Goal: Task Accomplishment & Management: Use online tool/utility

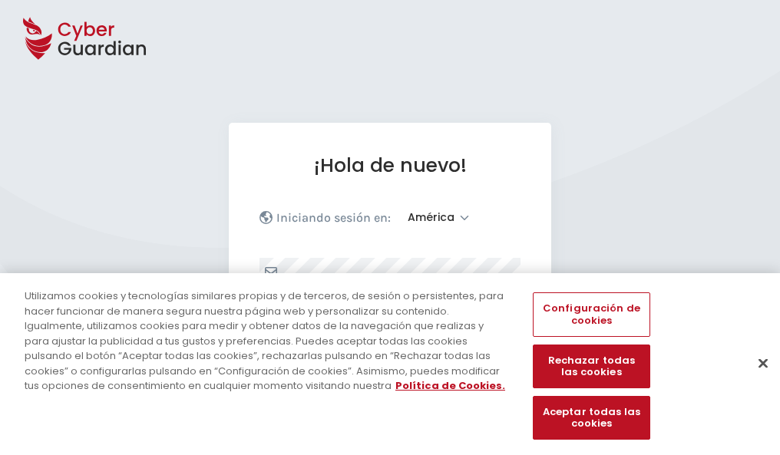
select select "América"
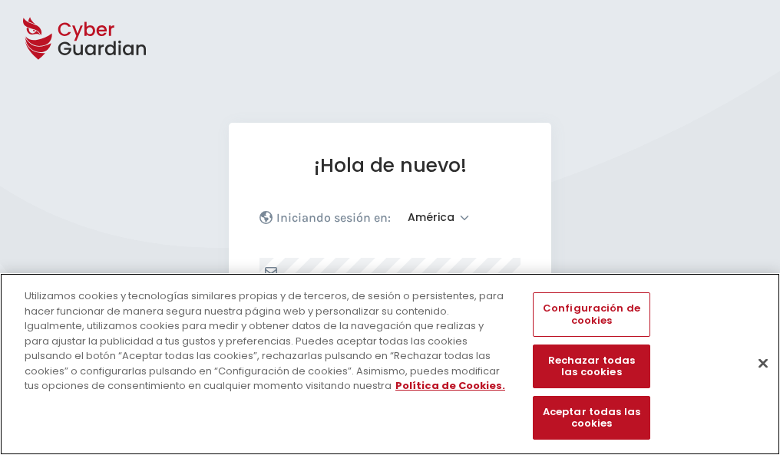
scroll to position [200, 0]
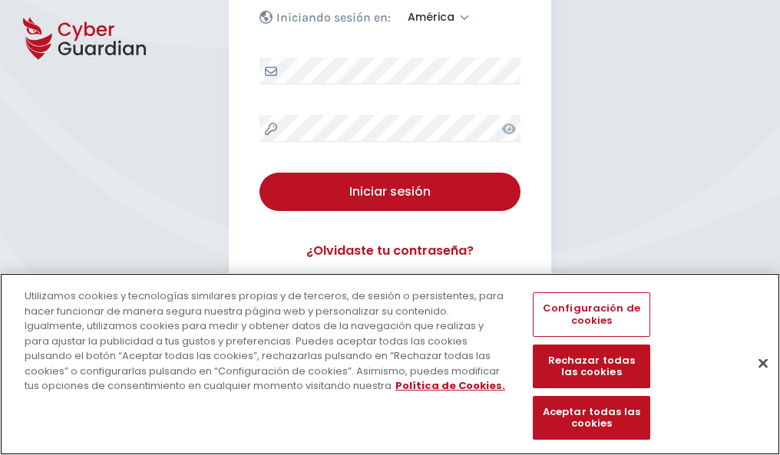
click at [755, 379] on button "Cerrar" at bounding box center [763, 363] width 34 height 34
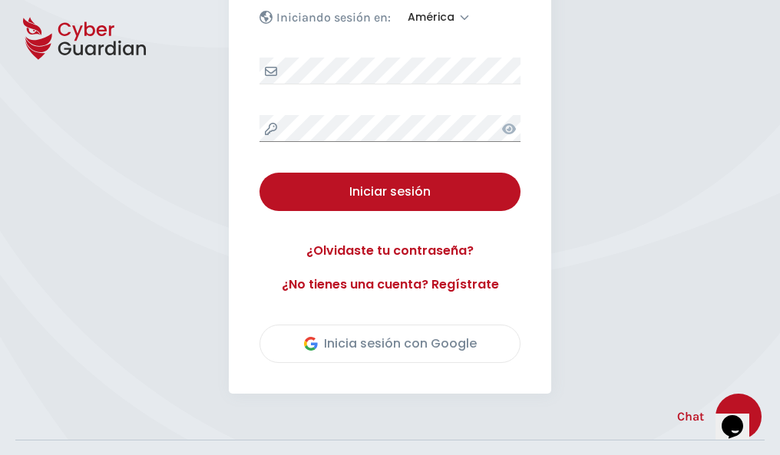
scroll to position [349, 0]
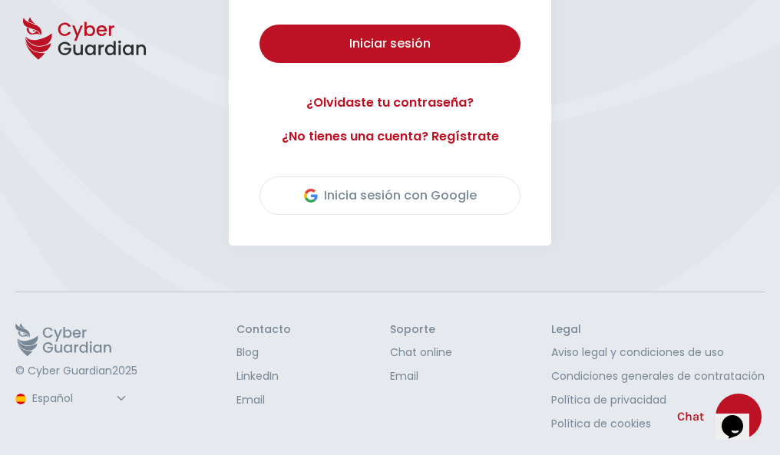
click at [259, 25] on button "Iniciar sesión" at bounding box center [389, 44] width 261 height 38
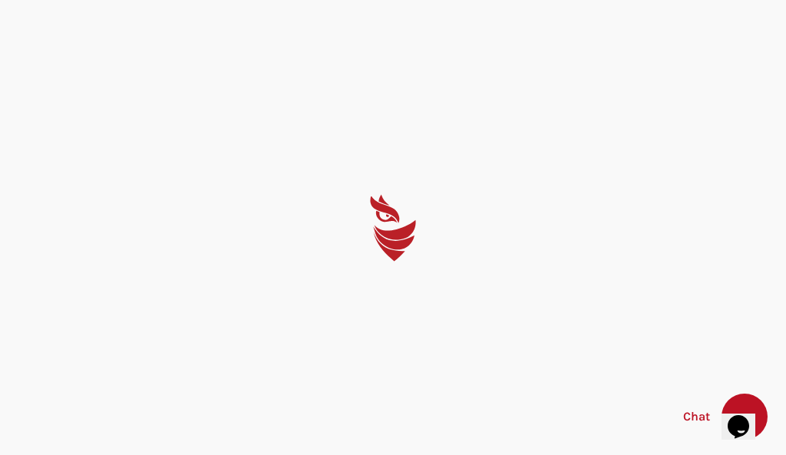
select select "English"
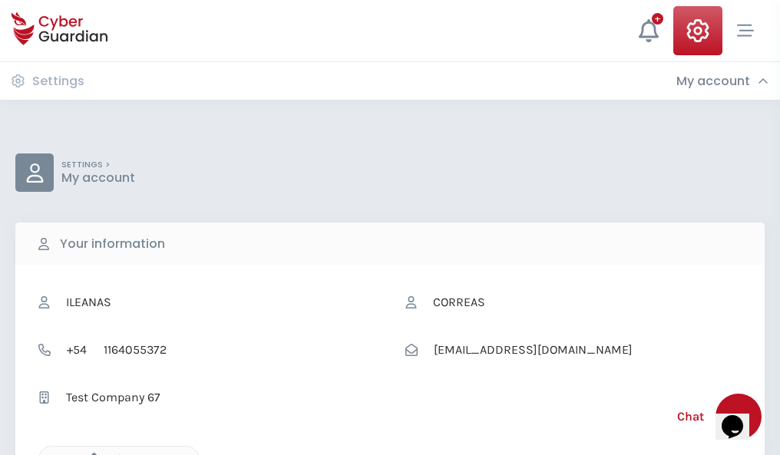
click at [90, 454] on icon "button" at bounding box center [90, 459] width 13 height 13
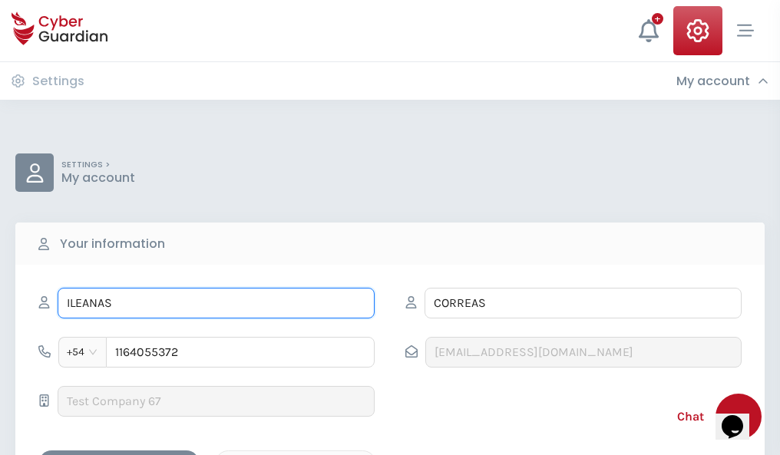
click at [216, 303] on input "ILEANAS" at bounding box center [216, 303] width 317 height 31
type input "I"
type input "Dan"
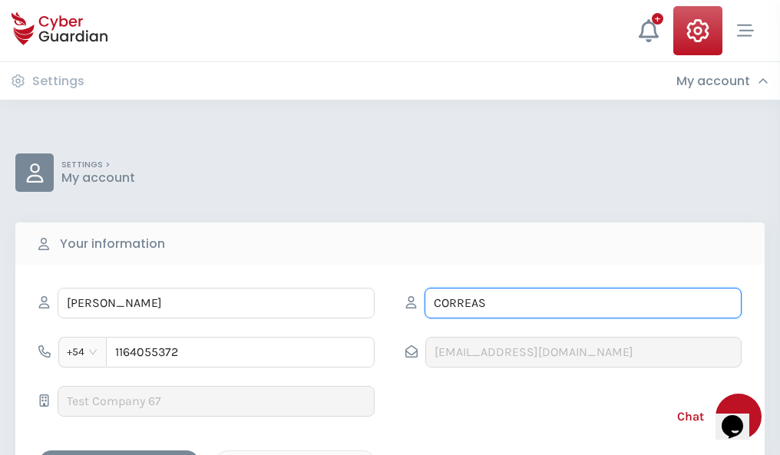
click at [583, 303] on input "CORREAS" at bounding box center [583, 303] width 317 height 31
type input "C"
type input "Sabater"
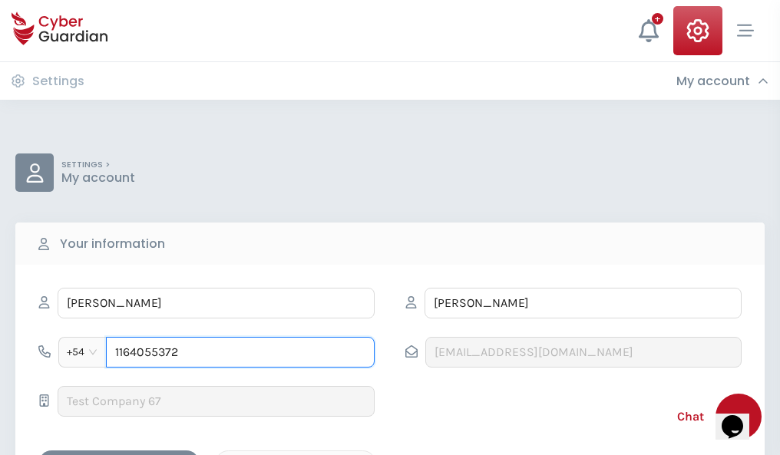
click at [240, 352] on input "1164055372" at bounding box center [240, 352] width 269 height 31
type input "1"
type input "4825477161"
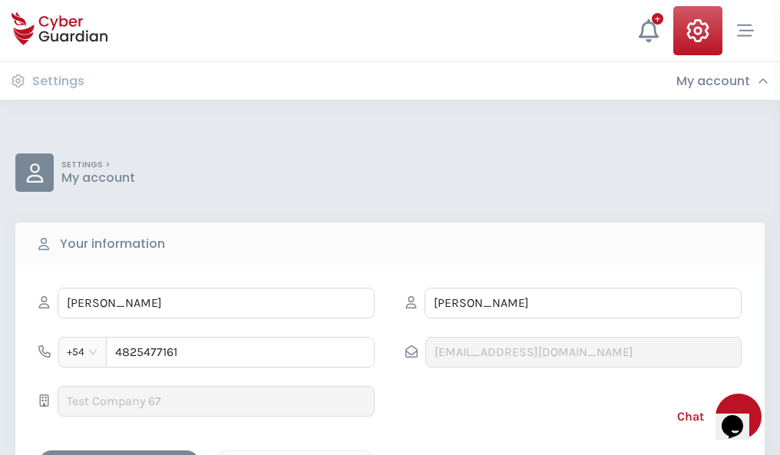
click at [296, 454] on div "Cancel" at bounding box center [295, 463] width 137 height 19
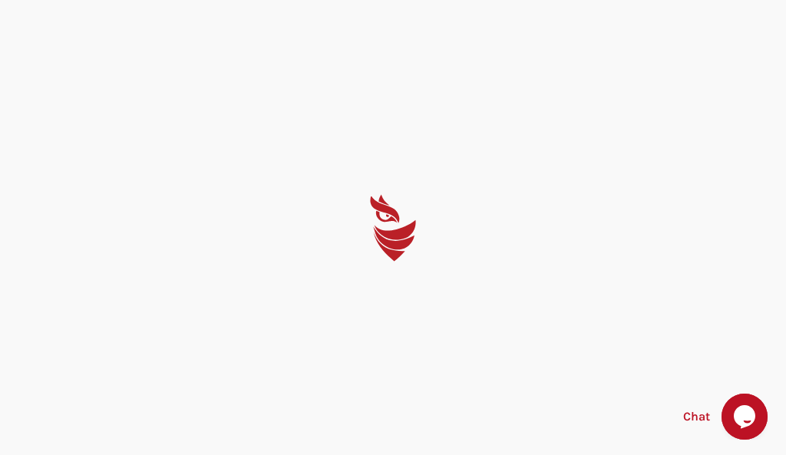
select select "English"
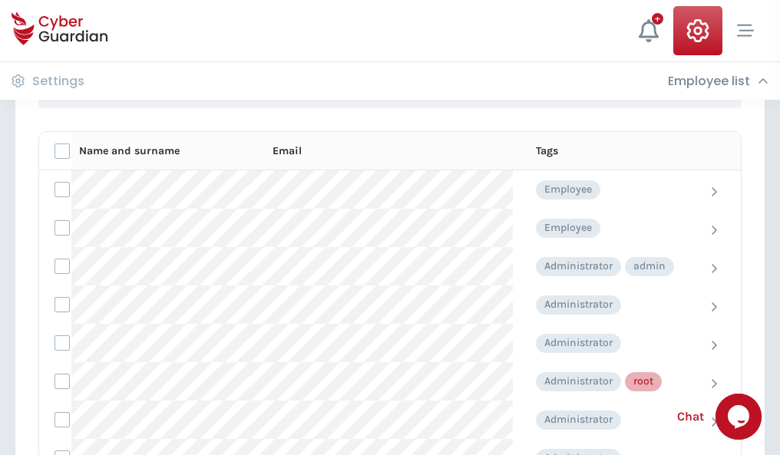
scroll to position [772, 0]
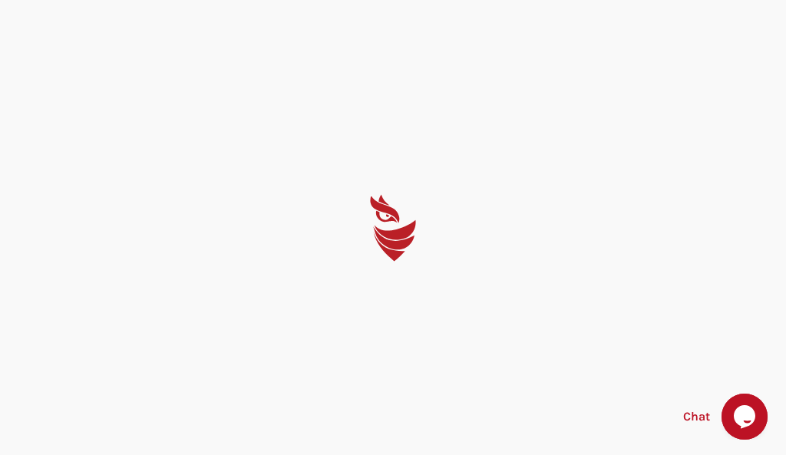
select select "English"
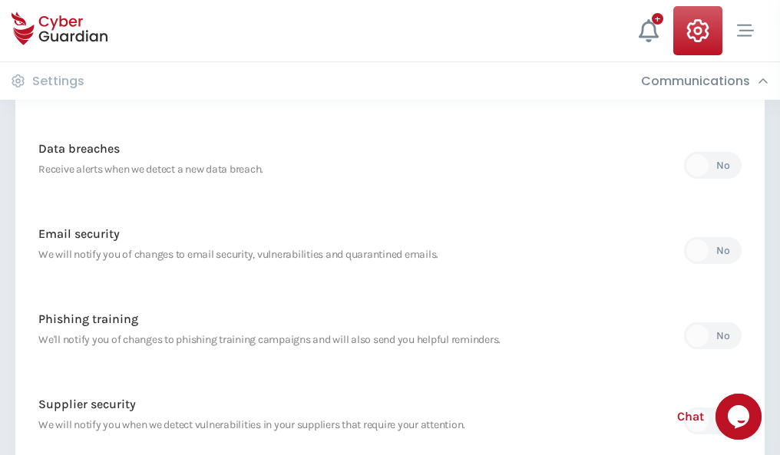
scroll to position [808, 0]
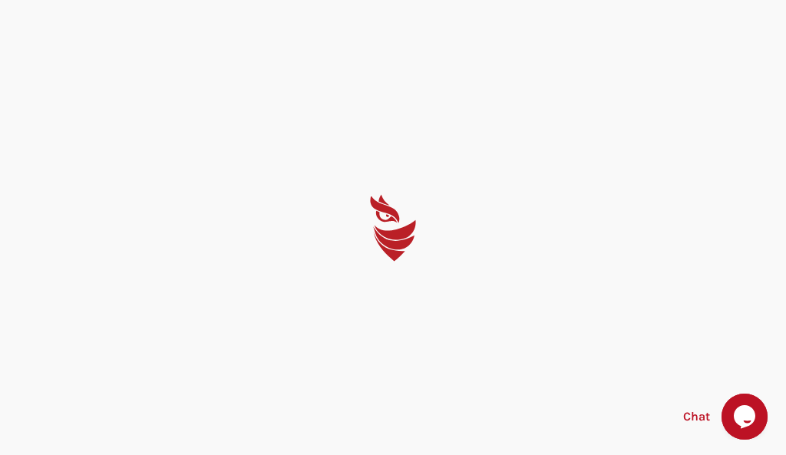
select select "English"
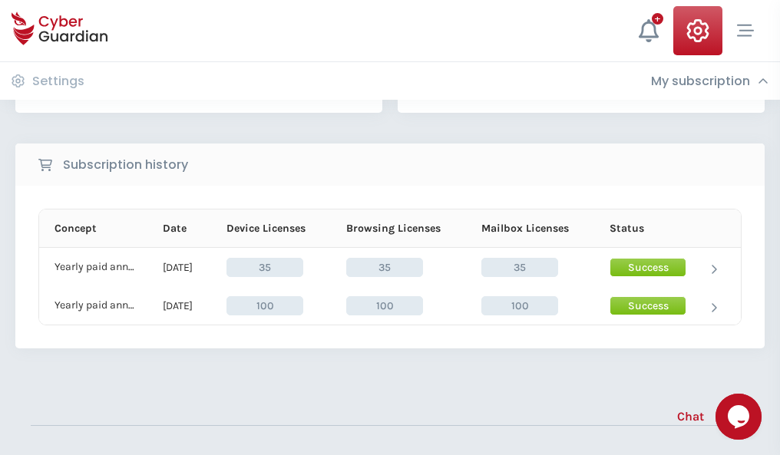
scroll to position [428, 0]
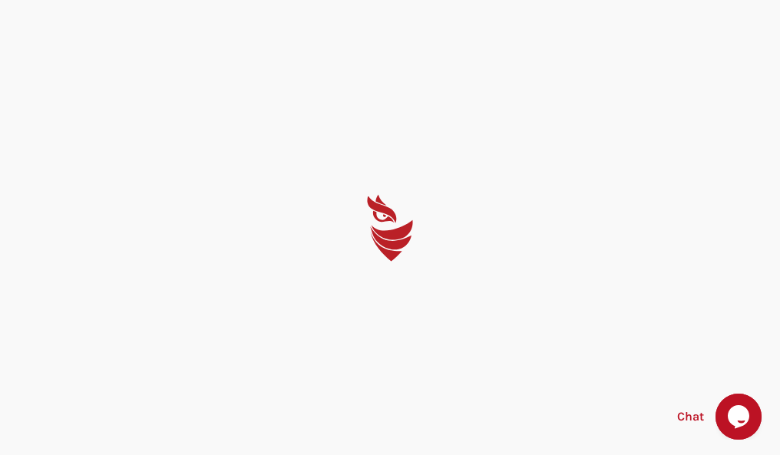
select select "English"
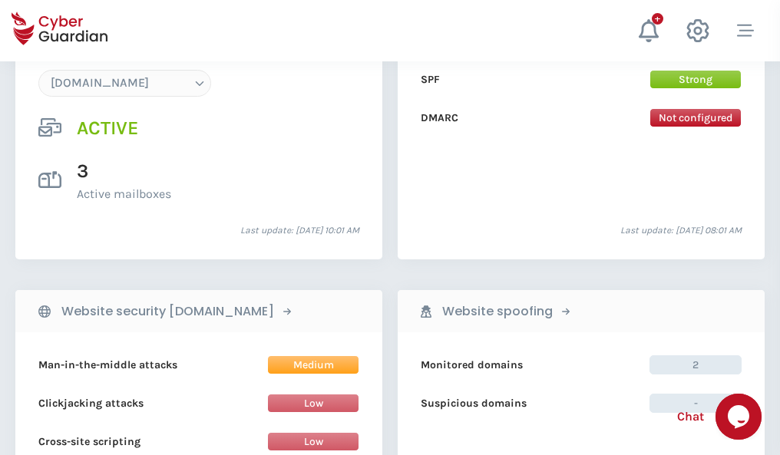
scroll to position [1635, 0]
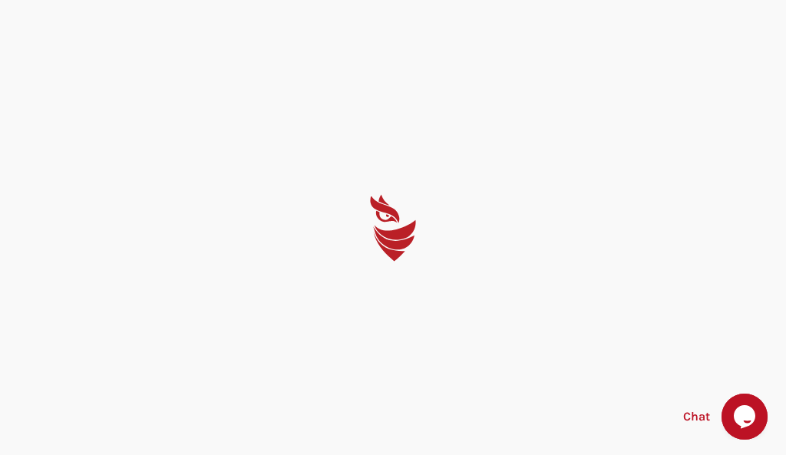
select select "English"
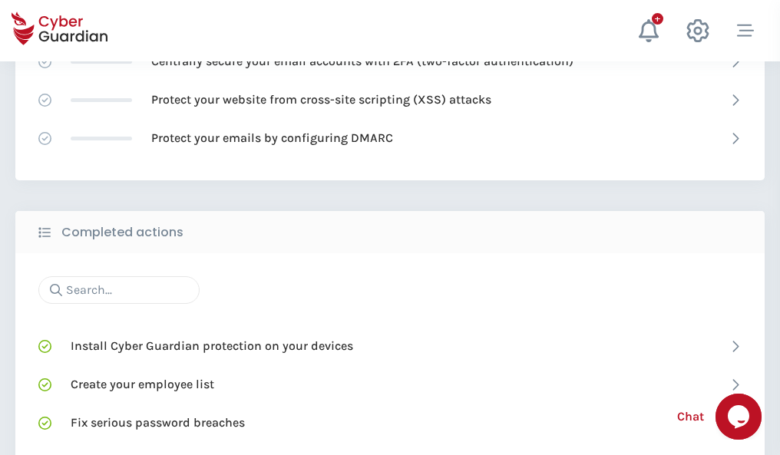
scroll to position [1023, 0]
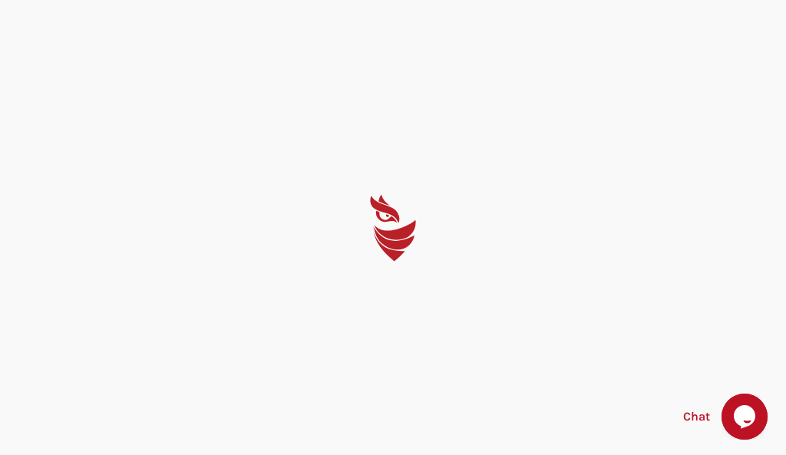
select select "English"
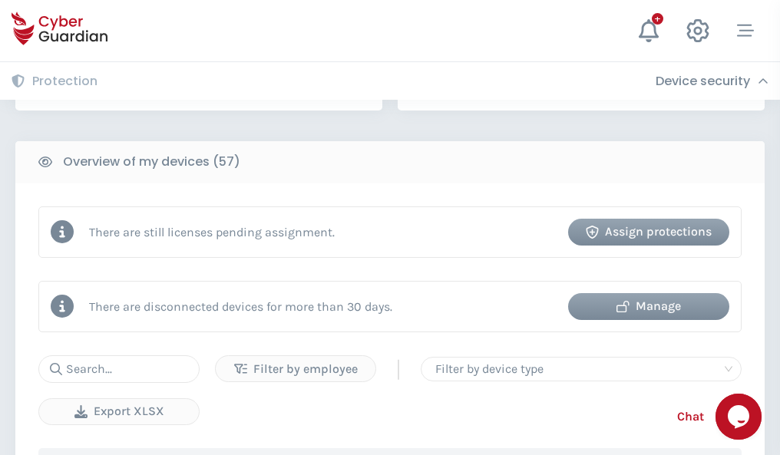
scroll to position [1488, 0]
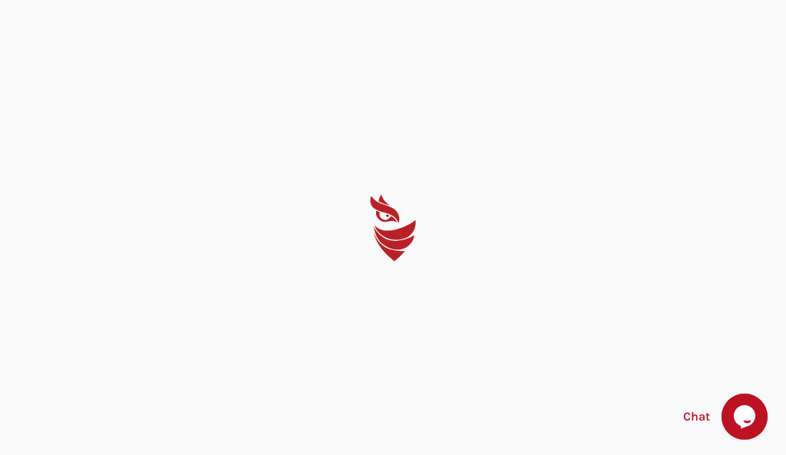
select select "English"
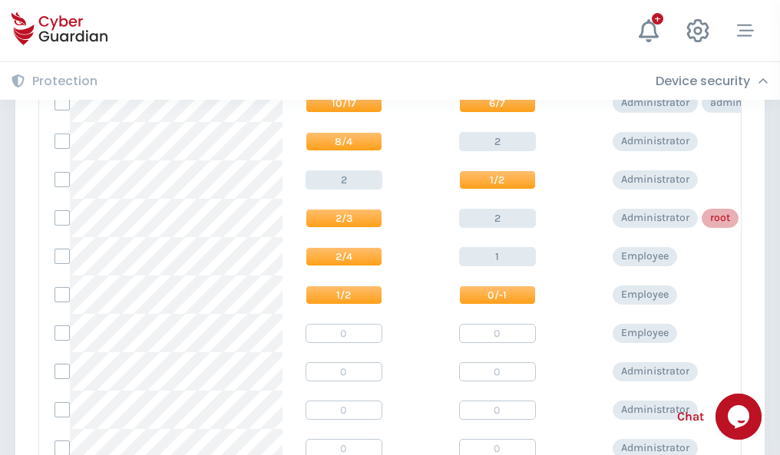
scroll to position [774, 0]
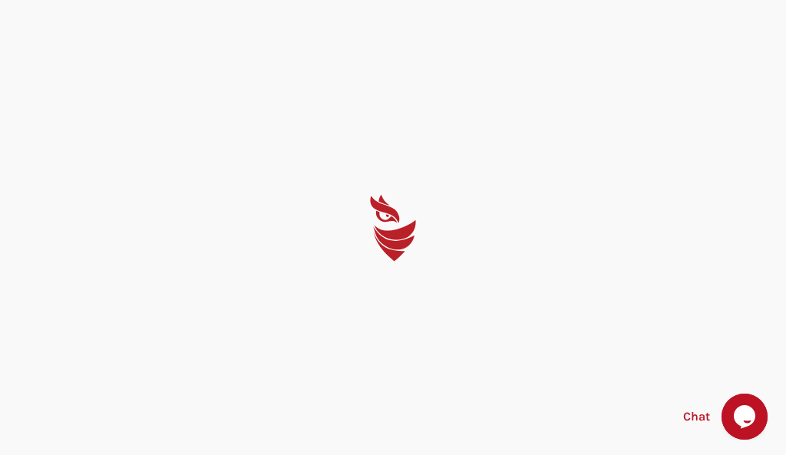
select select "English"
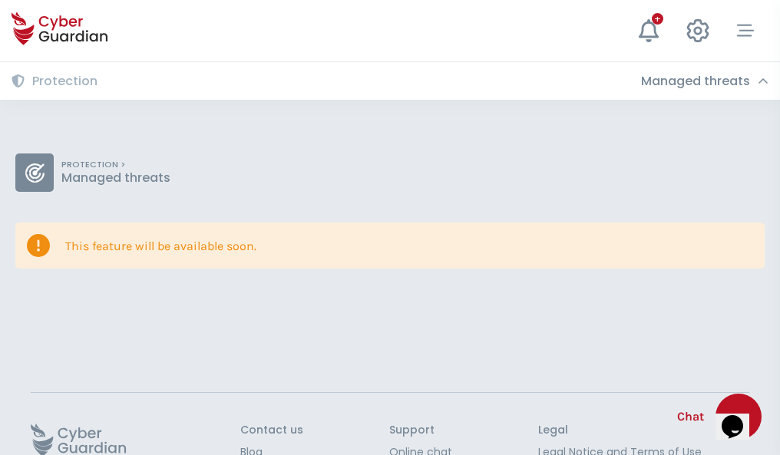
scroll to position [100, 0]
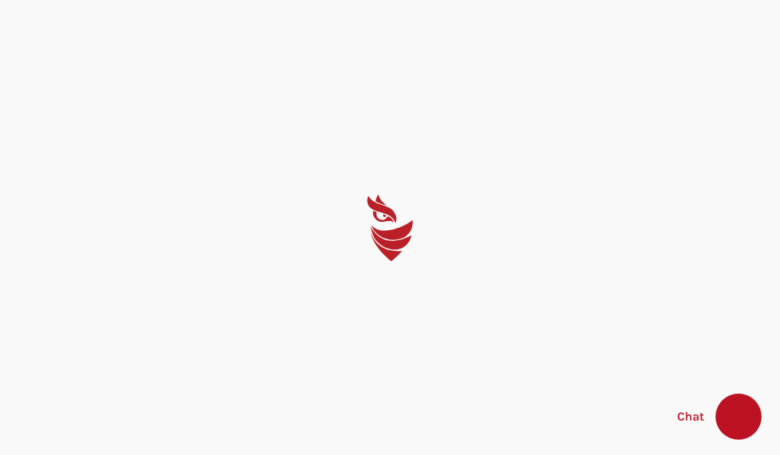
select select "English"
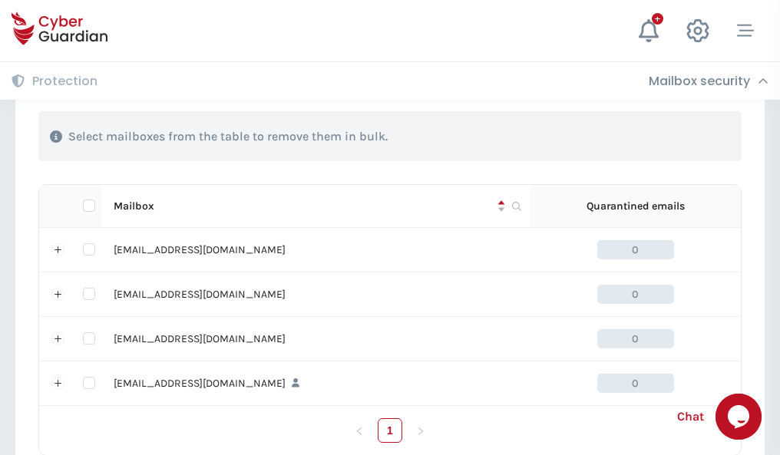
scroll to position [756, 0]
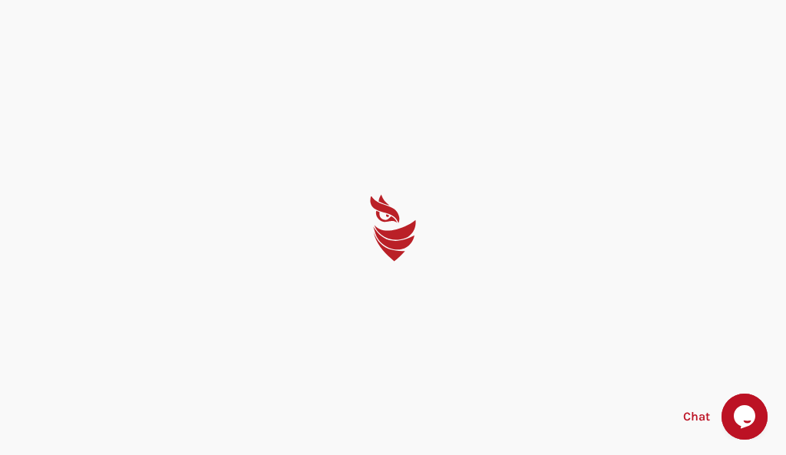
select select "English"
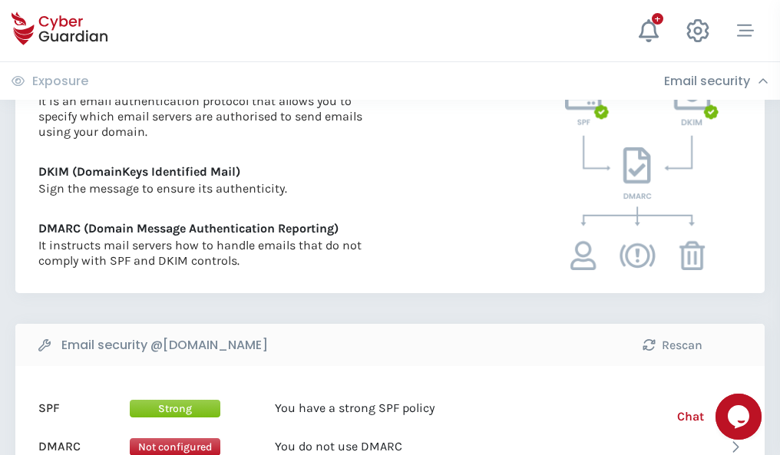
scroll to position [828, 0]
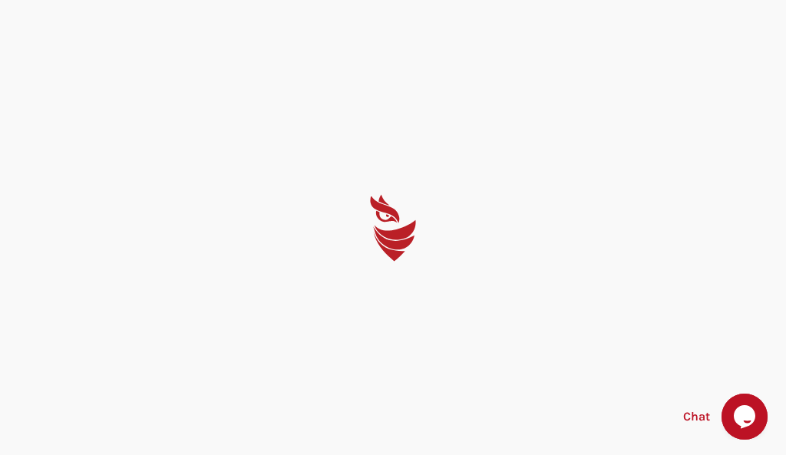
select select "English"
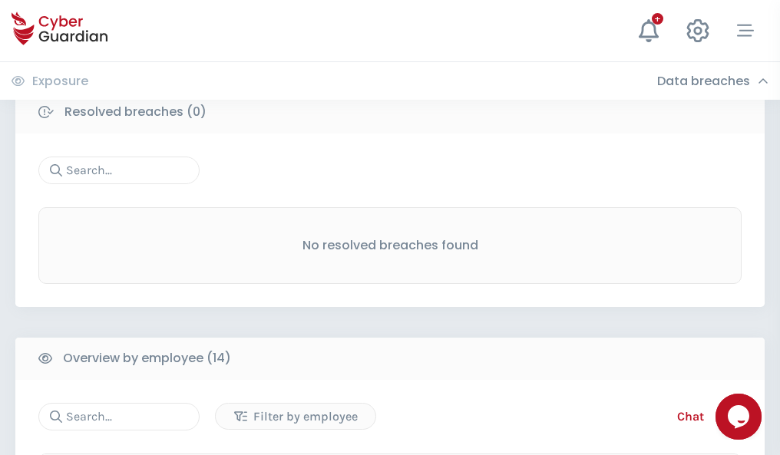
scroll to position [1386, 0]
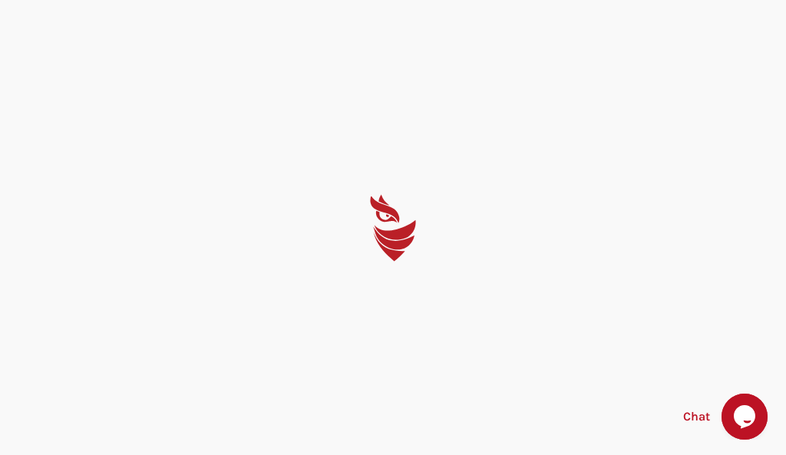
select select "English"
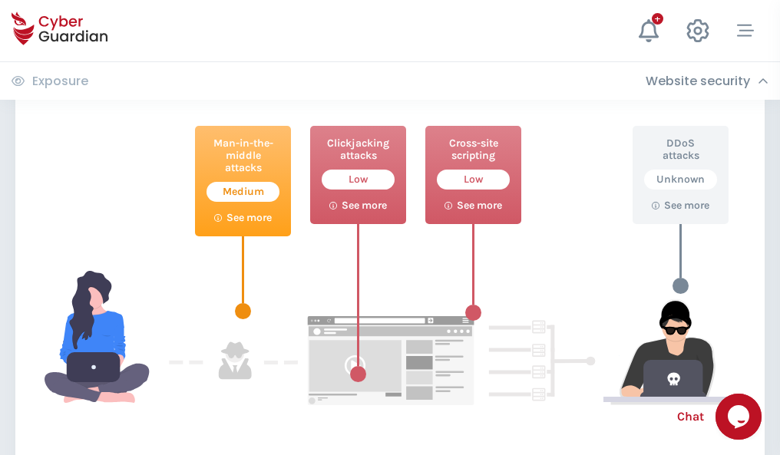
scroll to position [836, 0]
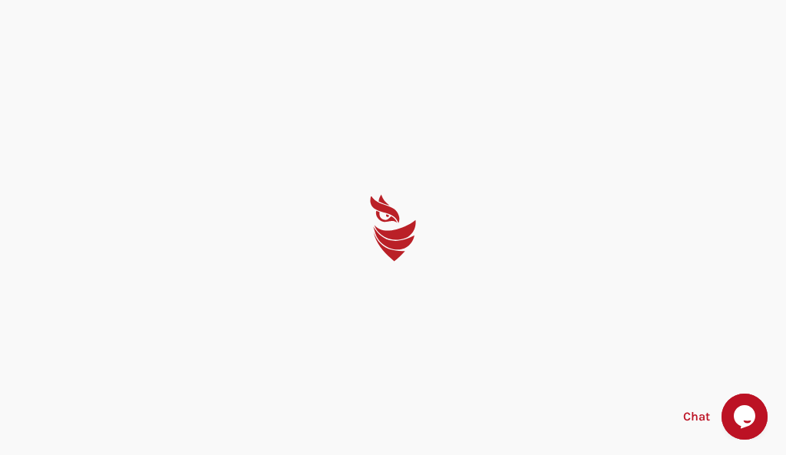
select select "English"
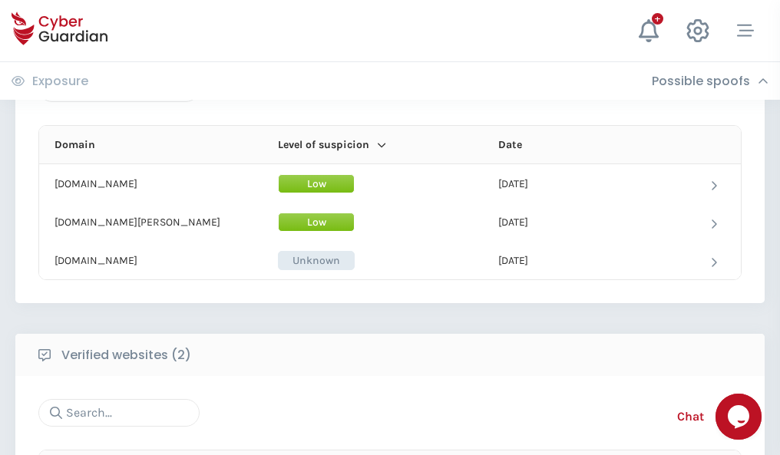
scroll to position [921, 0]
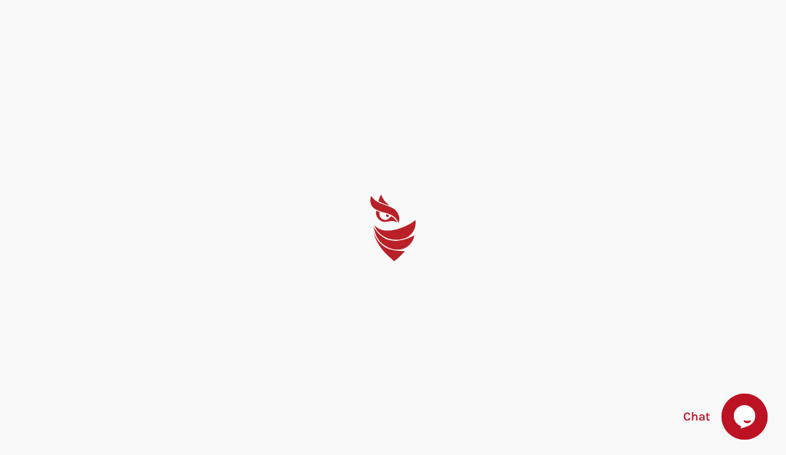
select select "English"
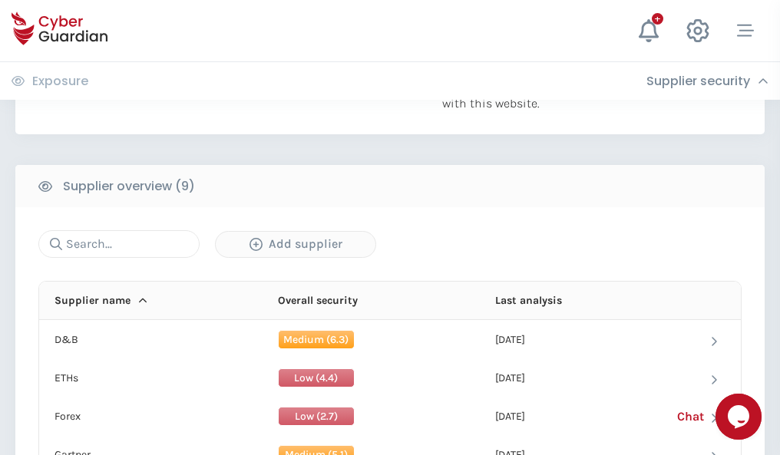
scroll to position [1071, 0]
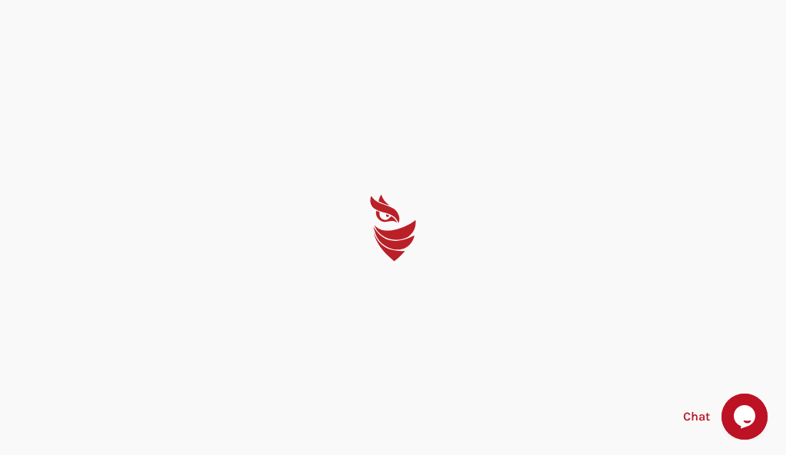
select select "English"
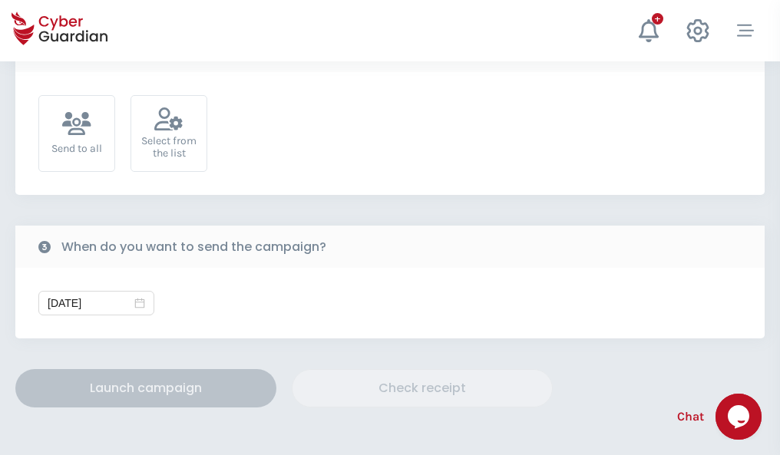
scroll to position [562, 0]
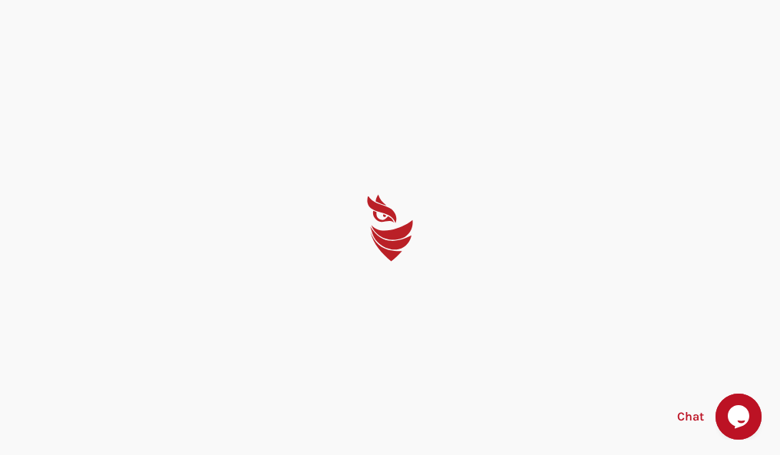
select select "English"
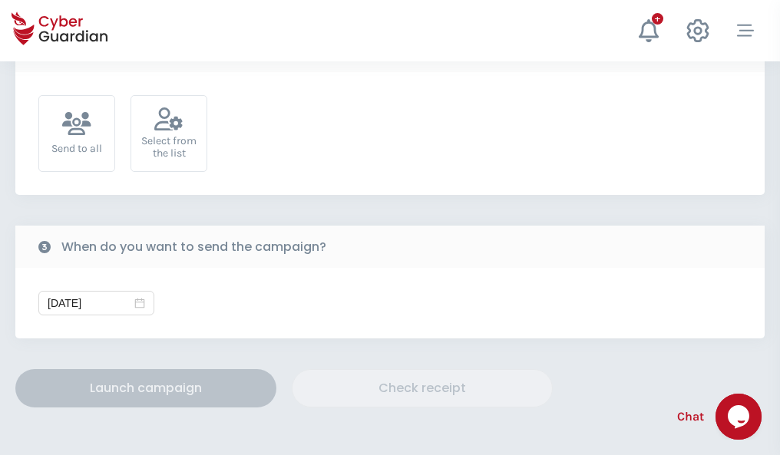
scroll to position [562, 0]
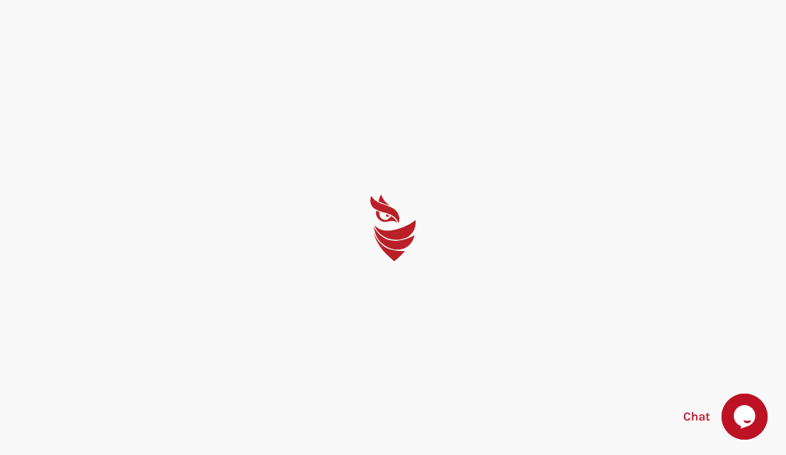
select select "English"
